Goal: Task Accomplishment & Management: Complete application form

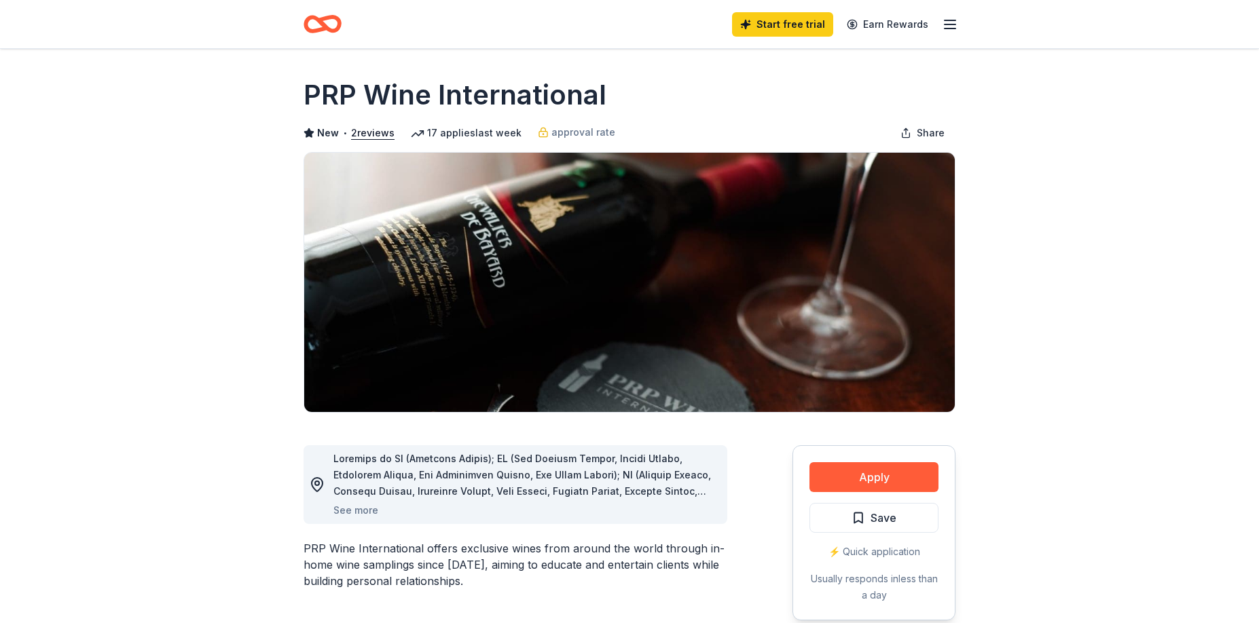
scroll to position [5, 0]
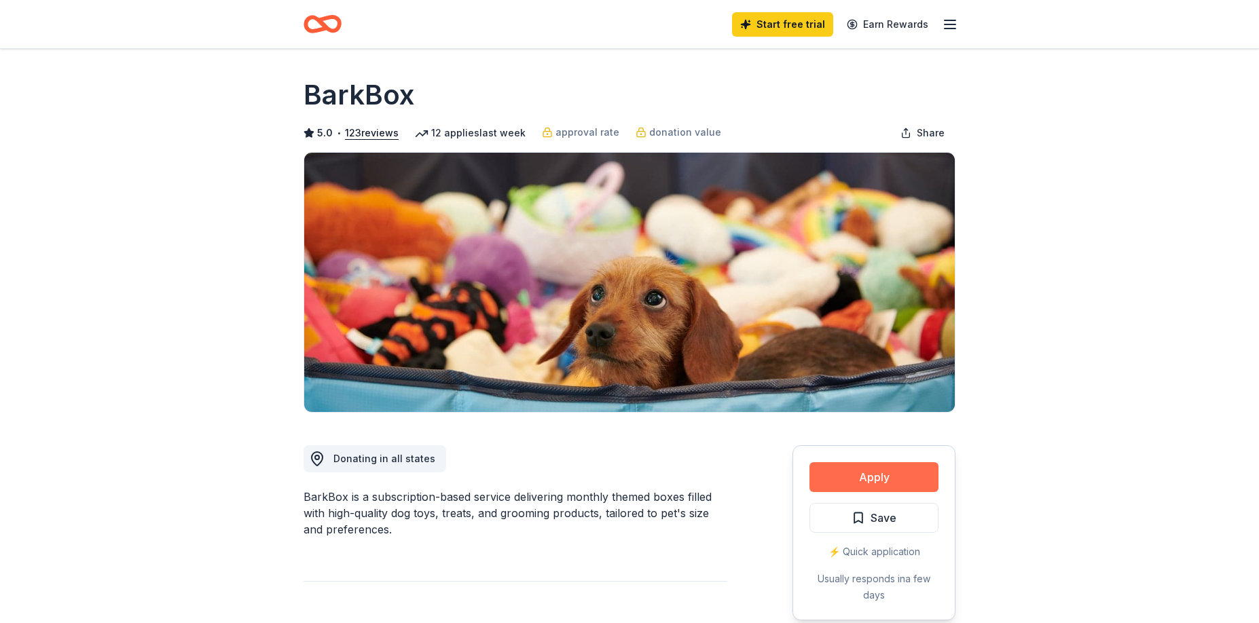
click at [880, 480] on button "Apply" at bounding box center [873, 477] width 129 height 30
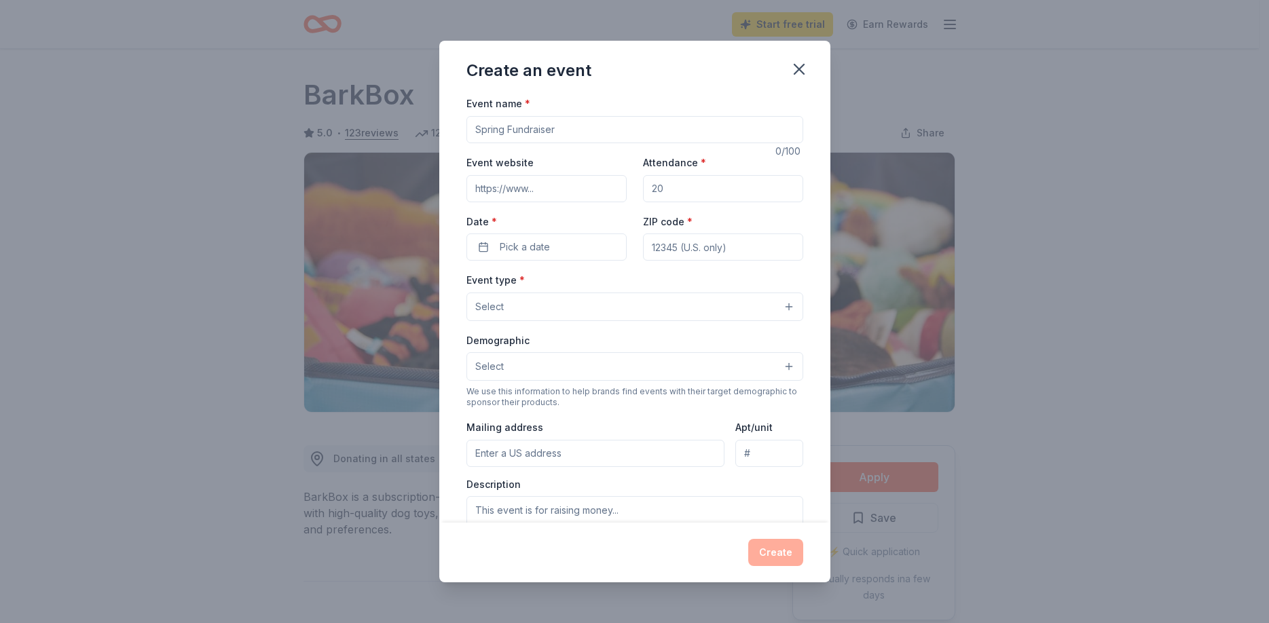
click at [506, 117] on input "Event name *" at bounding box center [634, 129] width 337 height 27
click at [802, 69] on icon "button" at bounding box center [799, 69] width 19 height 19
